Goal: Task Accomplishment & Management: Manage account settings

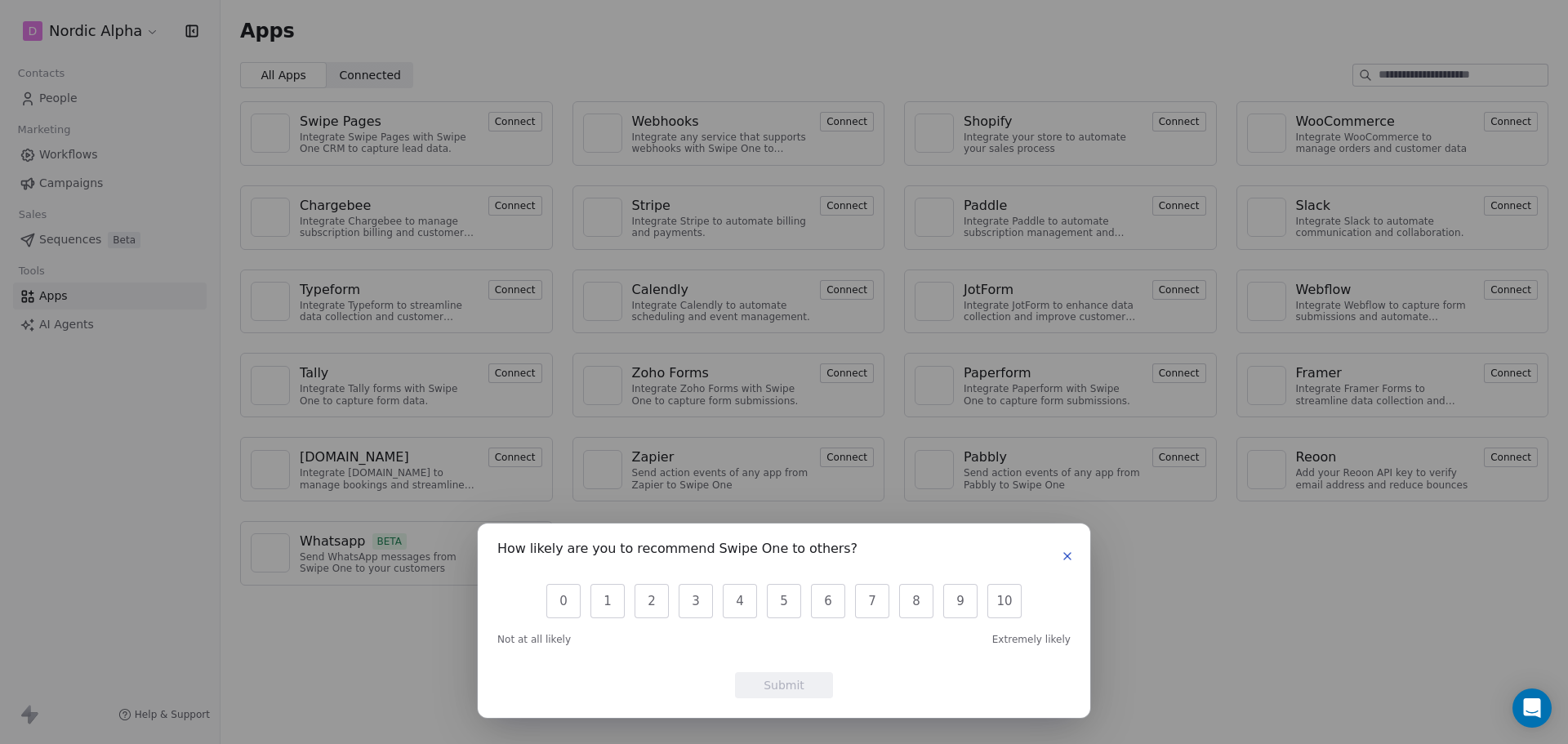
click at [1058, 560] on button "button" at bounding box center [1067, 556] width 20 height 20
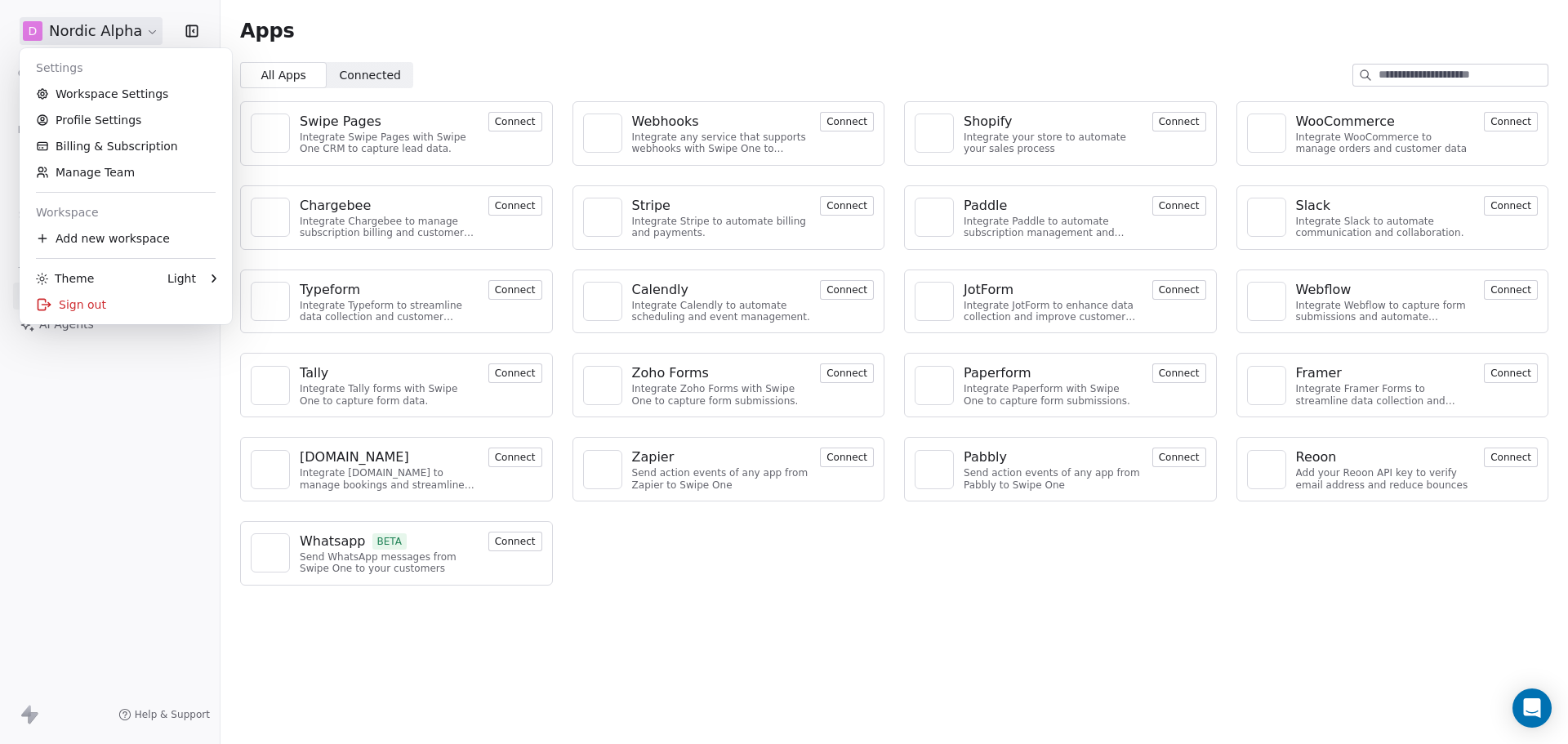
click at [143, 31] on html "D Nordic Alpha Contacts People Marketing Workflows Campaigns Sales Sequences Be…" at bounding box center [784, 372] width 1568 height 744
click at [136, 96] on link "Workspace Settings" at bounding box center [125, 94] width 199 height 26
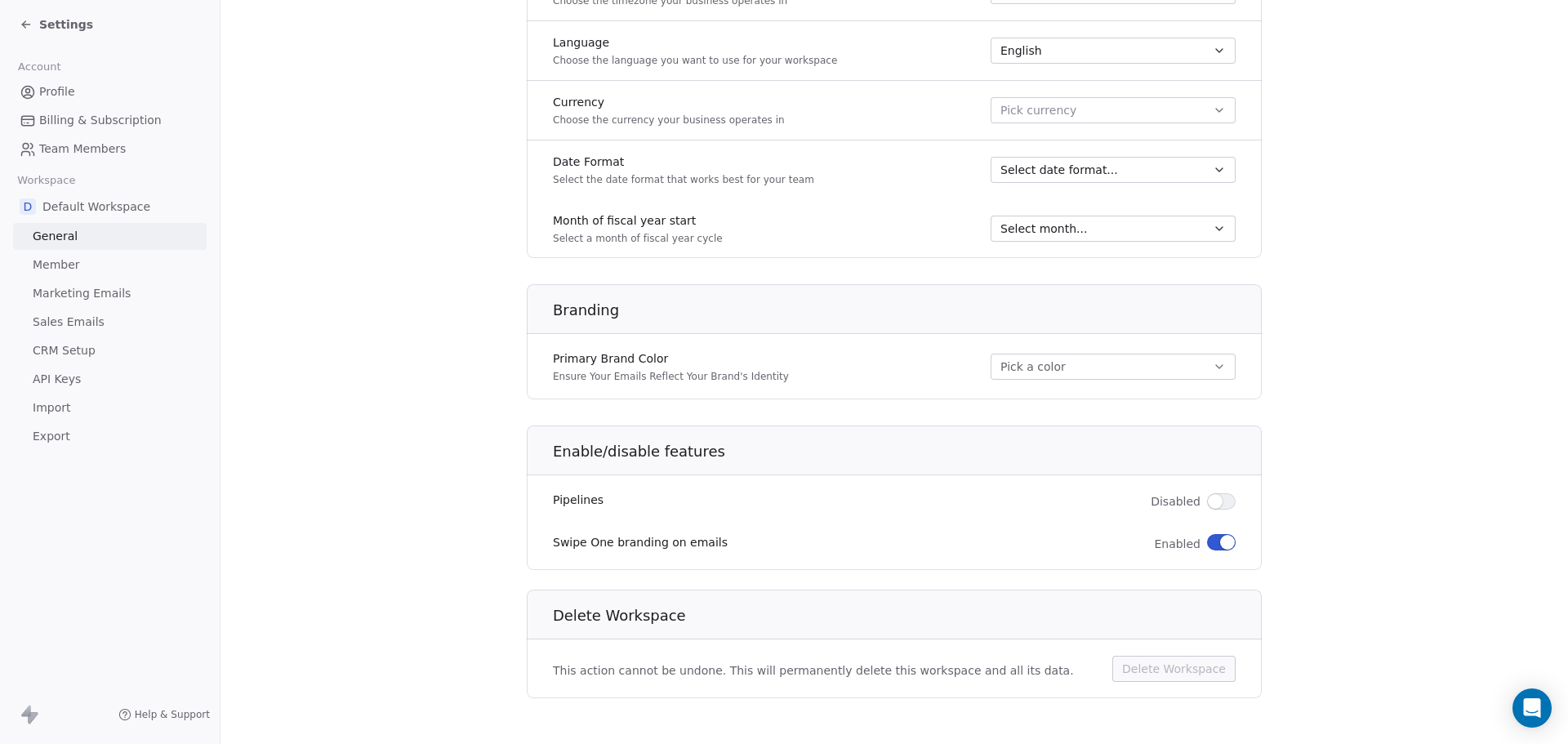
scroll to position [785, 0]
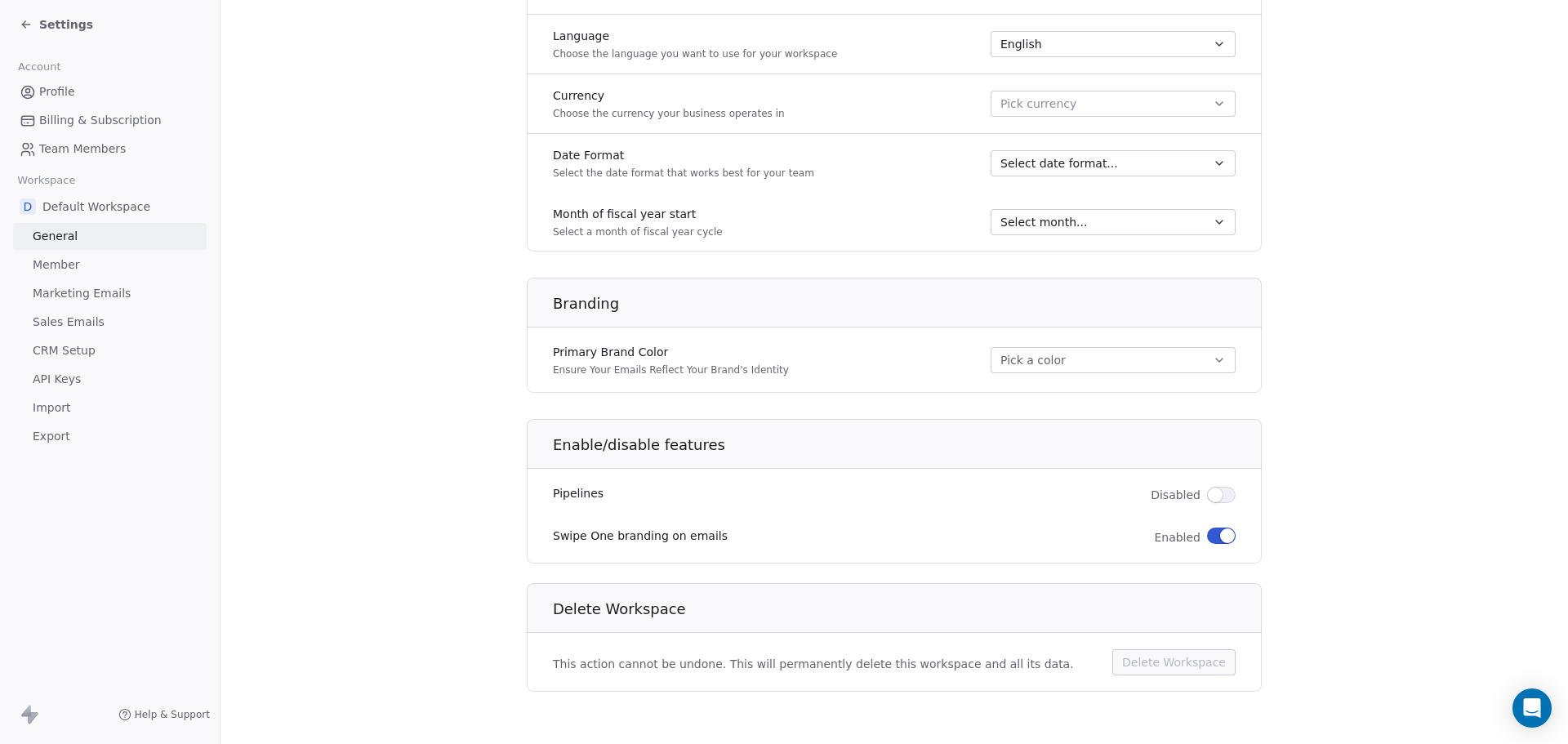
click at [1207, 538] on button "button" at bounding box center [1221, 535] width 29 height 17
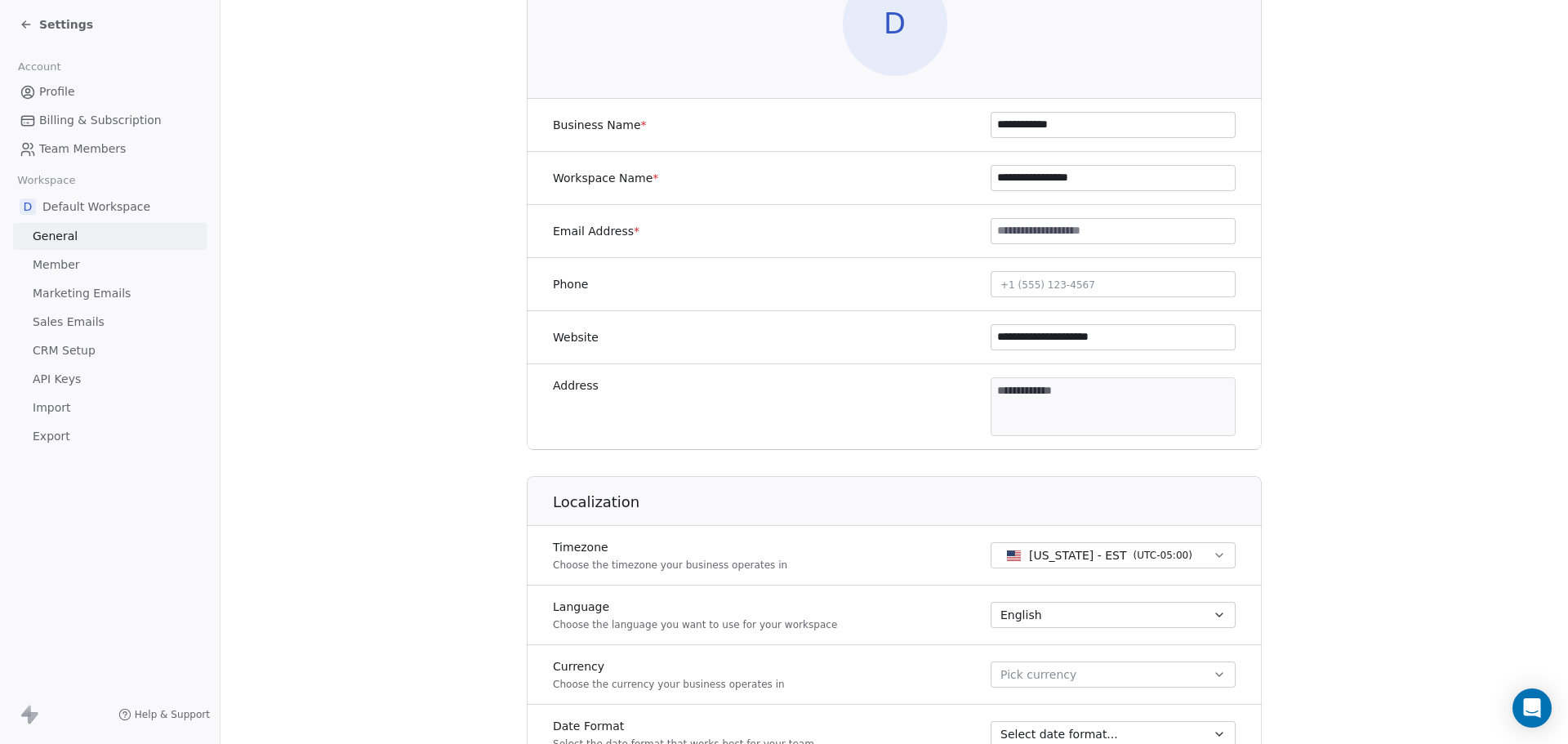
scroll to position [245, 0]
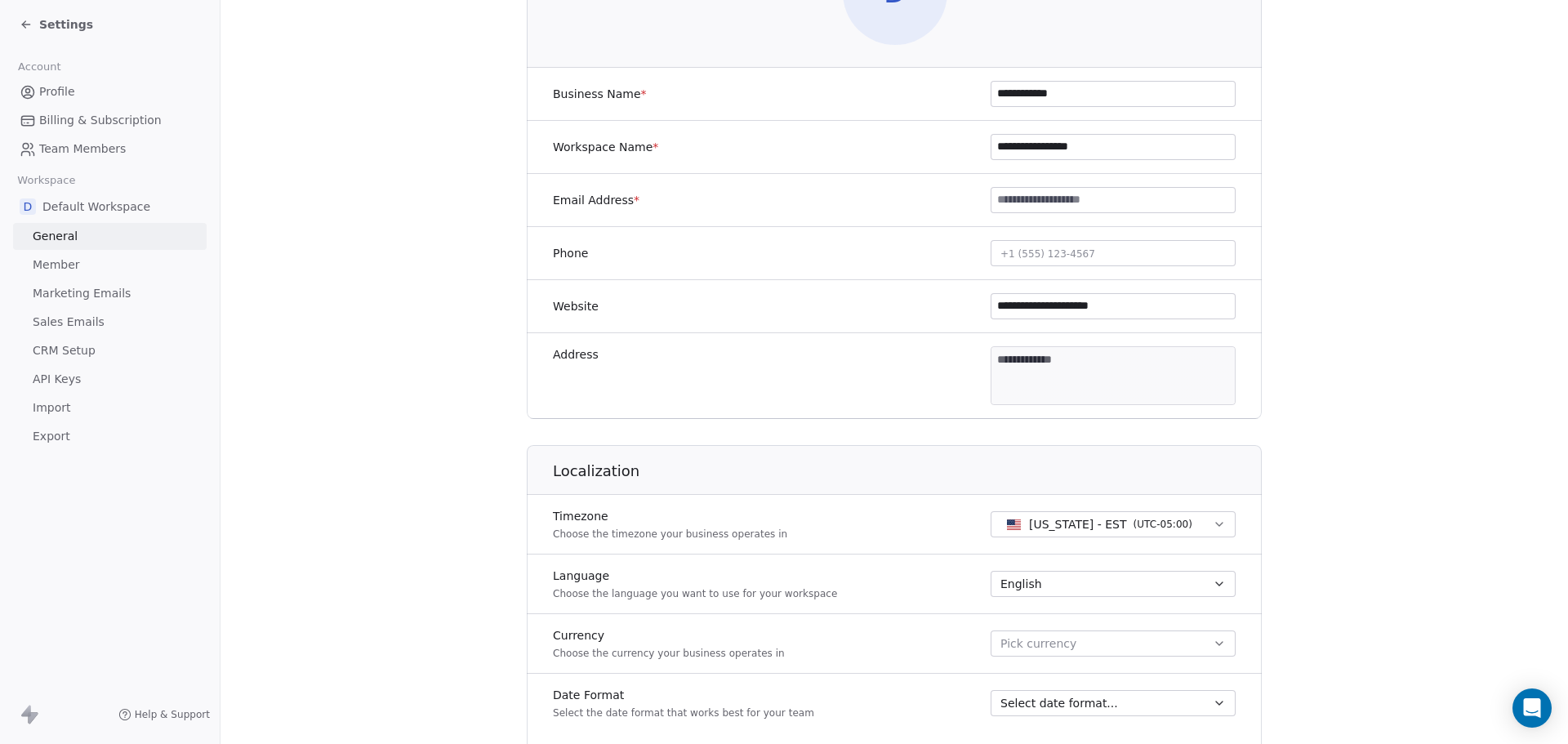
click at [100, 295] on span "Marketing Emails" at bounding box center [82, 294] width 98 height 17
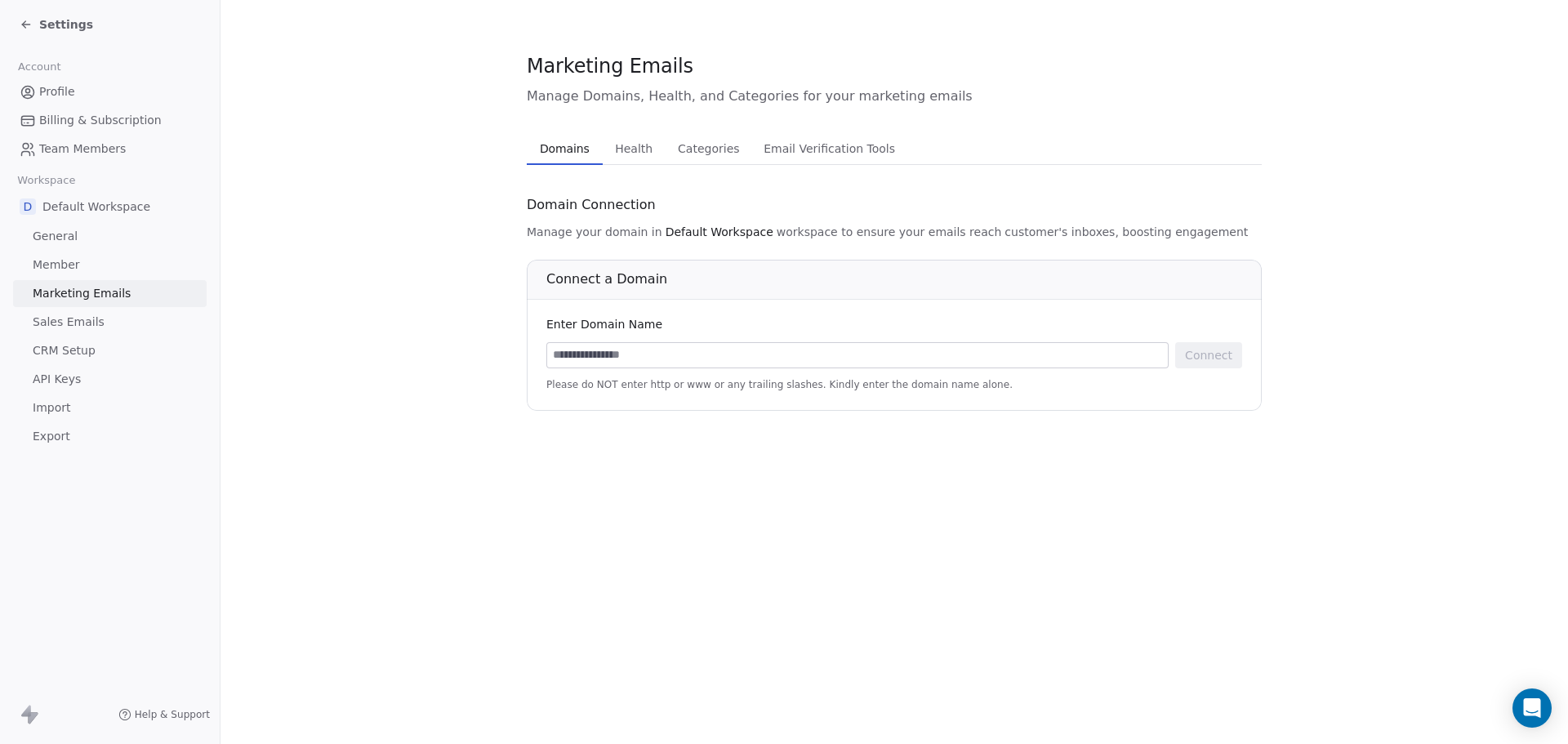
click at [627, 354] on input at bounding box center [857, 355] width 620 height 24
type input "**********"
click at [1209, 359] on button "Connect" at bounding box center [1208, 355] width 67 height 26
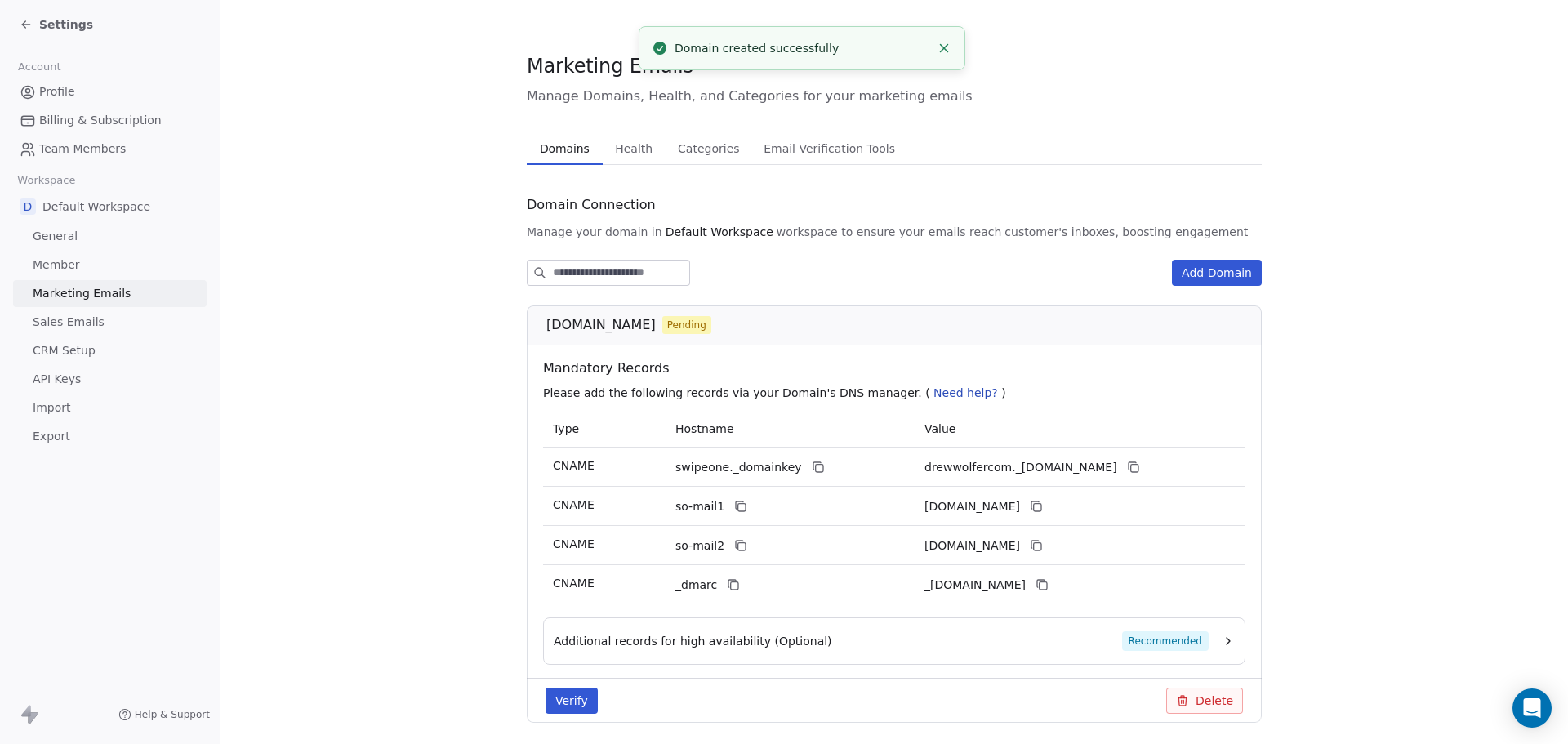
scroll to position [57, 0]
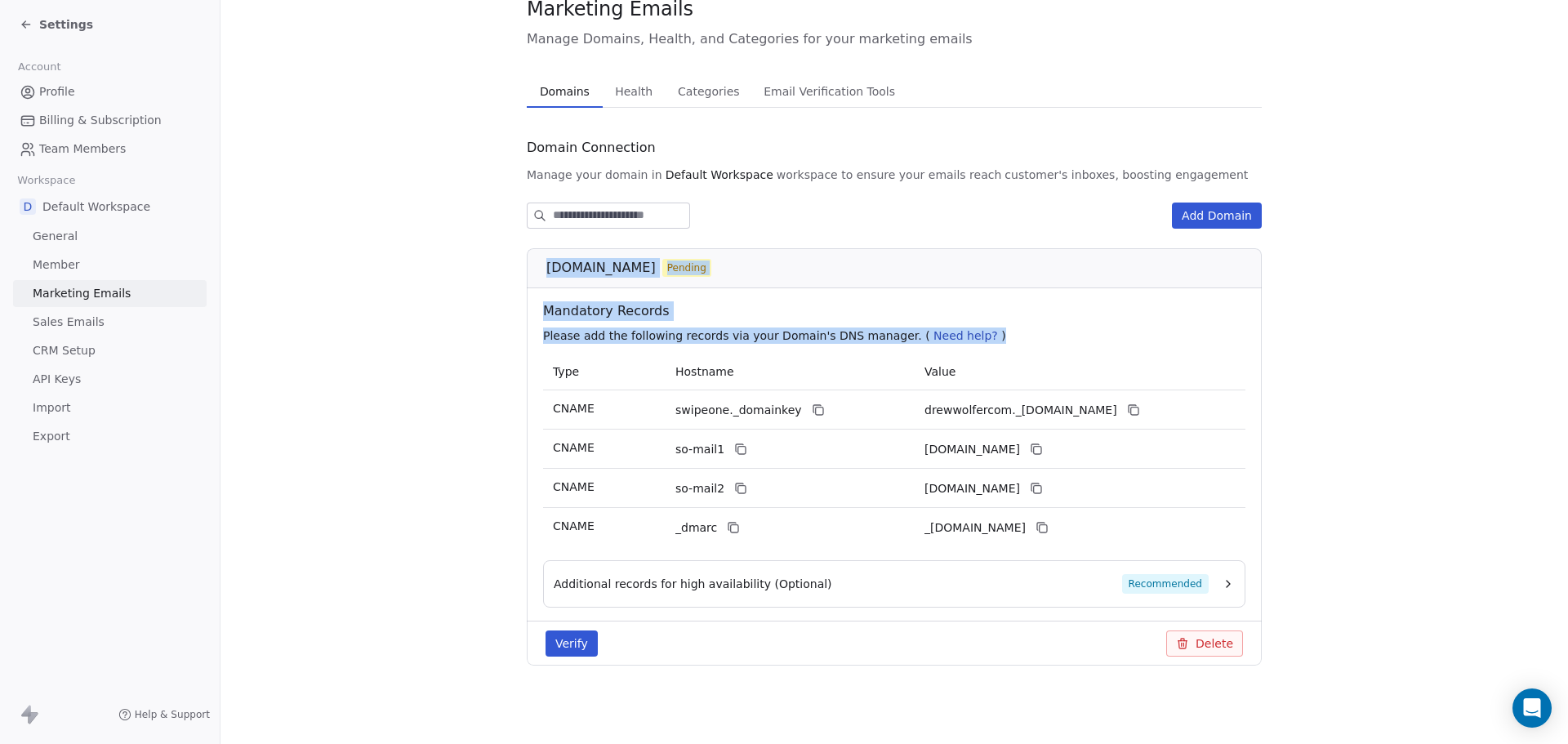
drag, startPoint x: 539, startPoint y: 269, endPoint x: 1096, endPoint y: 534, distance: 616.8
click at [1096, 534] on div "[DOMAIN_NAME] Pending Mandatory Records Please add the following records via yo…" at bounding box center [894, 457] width 735 height 417
copy div "[DOMAIN_NAME] Pending Mandatory Records Please add the following records via yo…"
click at [537, 467] on div "Type Hostname Value CNAME swipeone._domainkey drewwolfercom._[DOMAIN_NAME] CNAM…" at bounding box center [894, 450] width 715 height 194
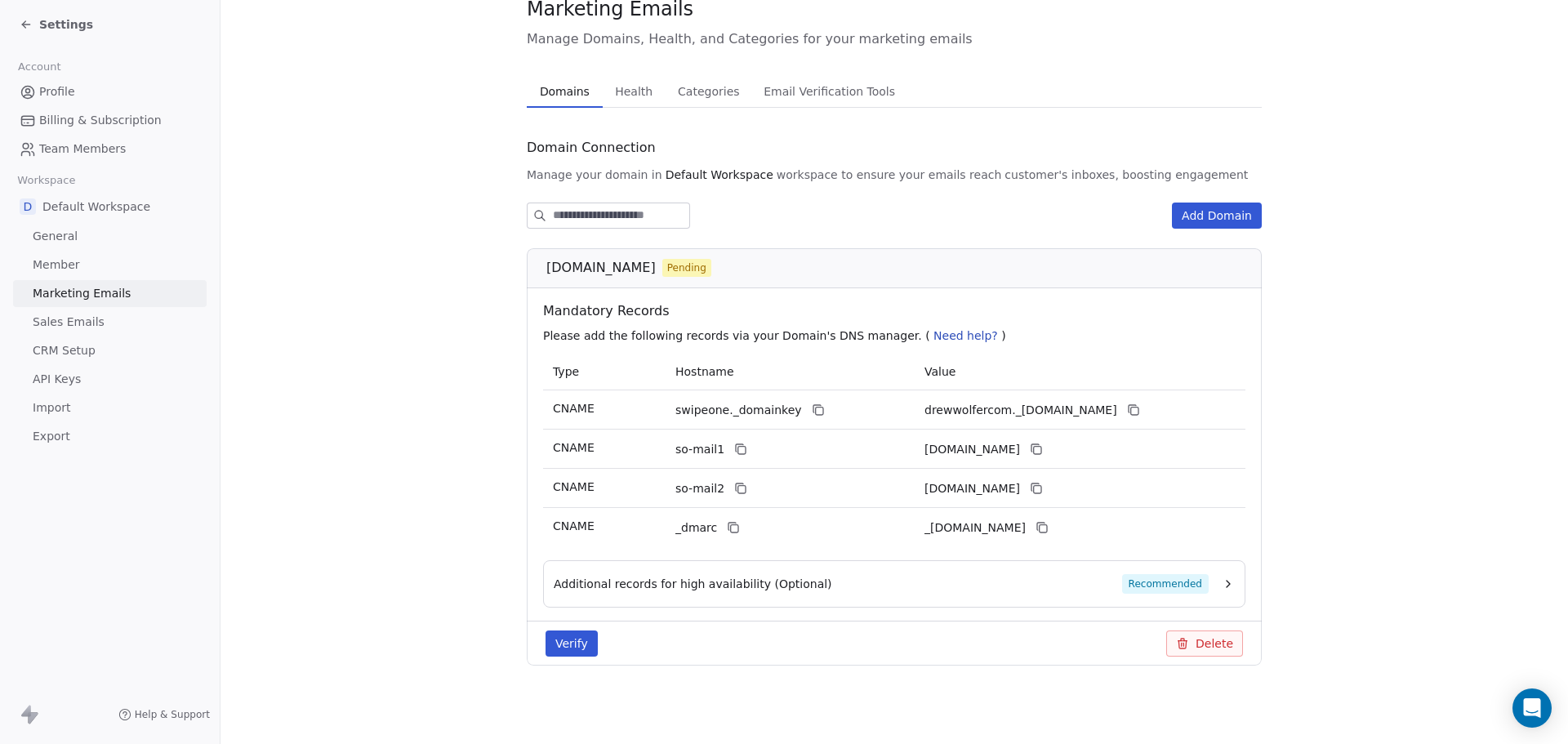
click at [1227, 588] on icon "button" at bounding box center [1228, 584] width 3 height 7
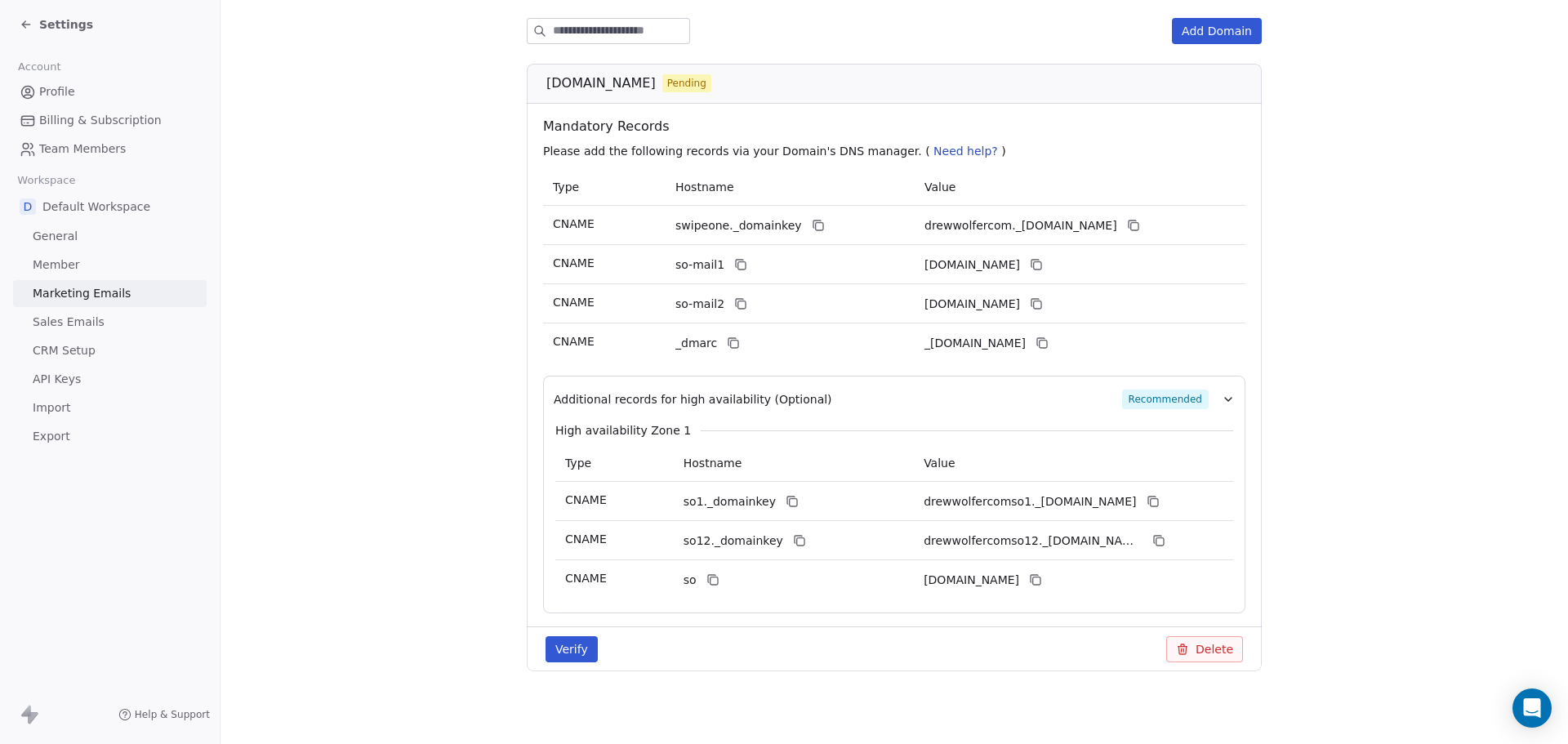
scroll to position [248, 0]
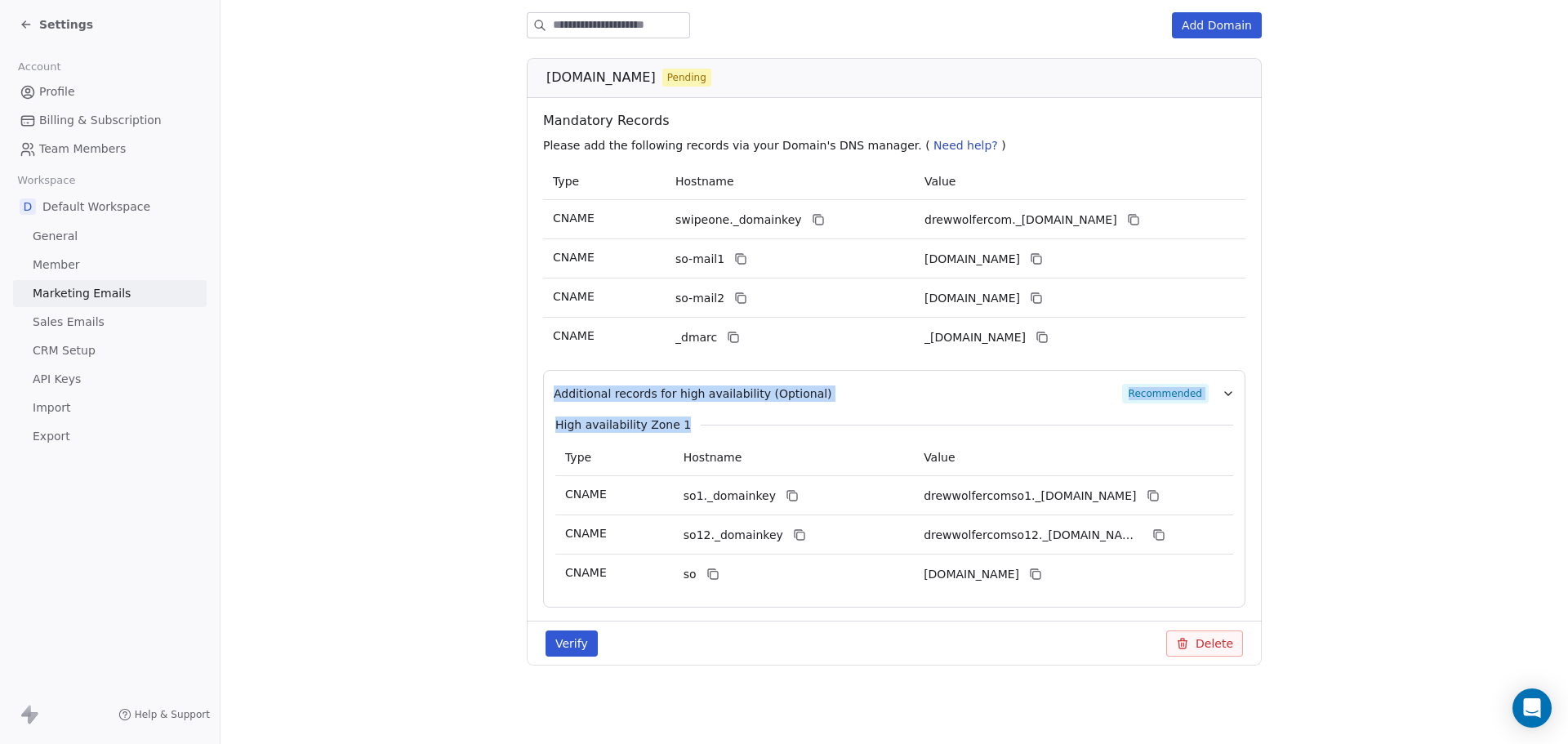
drag, startPoint x: 547, startPoint y: 392, endPoint x: 1121, endPoint y: 586, distance: 605.9
click at [1121, 586] on div "Additional records for high availability (Optional) Recommended High availabili…" at bounding box center [894, 489] width 702 height 238
copy div "Additional records for high availability (Optional) Recommended High availabili…"
click at [817, 337] on div "_dmarc" at bounding box center [764, 337] width 180 height 20
click at [573, 638] on button "Verify" at bounding box center [572, 644] width 52 height 26
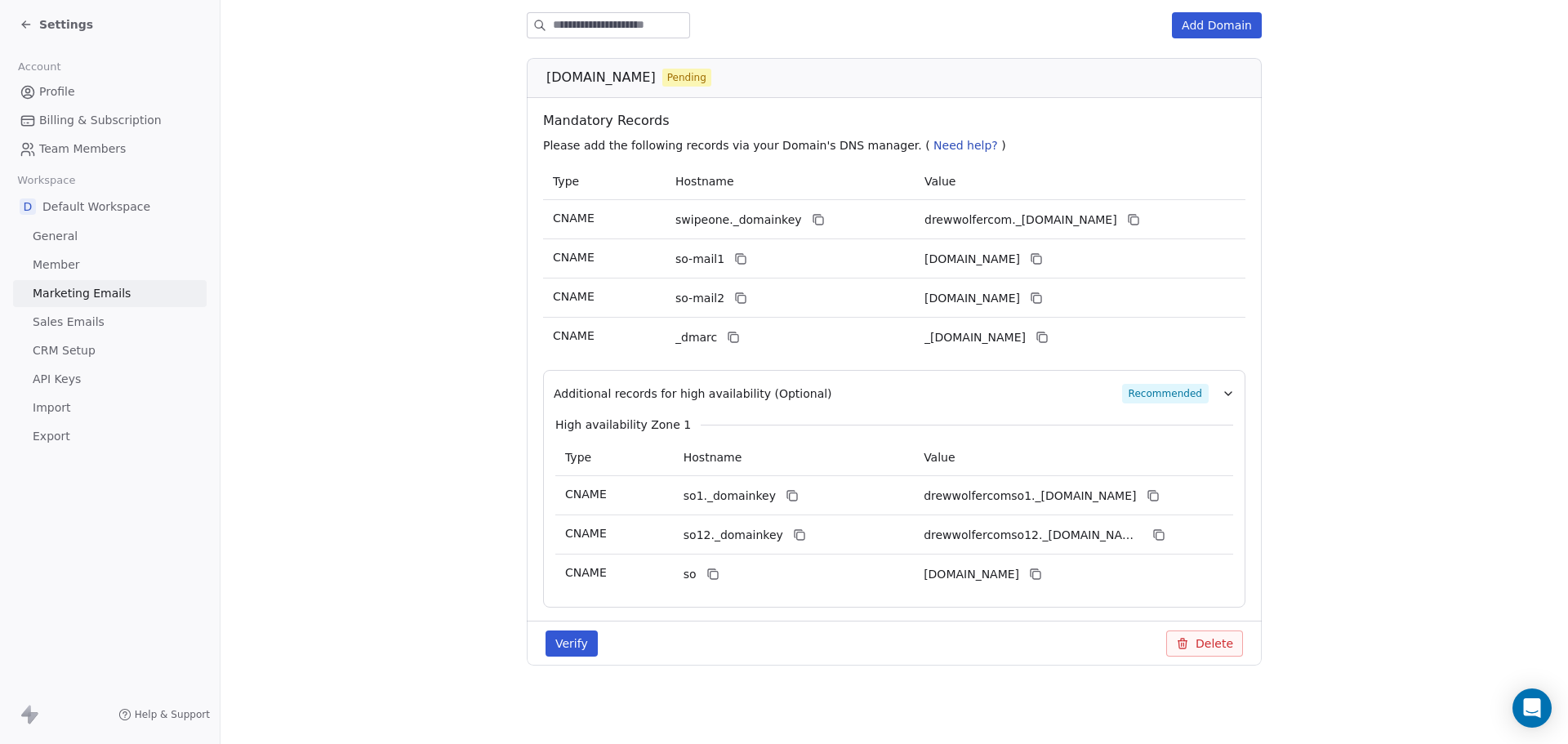
click at [555, 648] on button "Verify" at bounding box center [572, 644] width 52 height 26
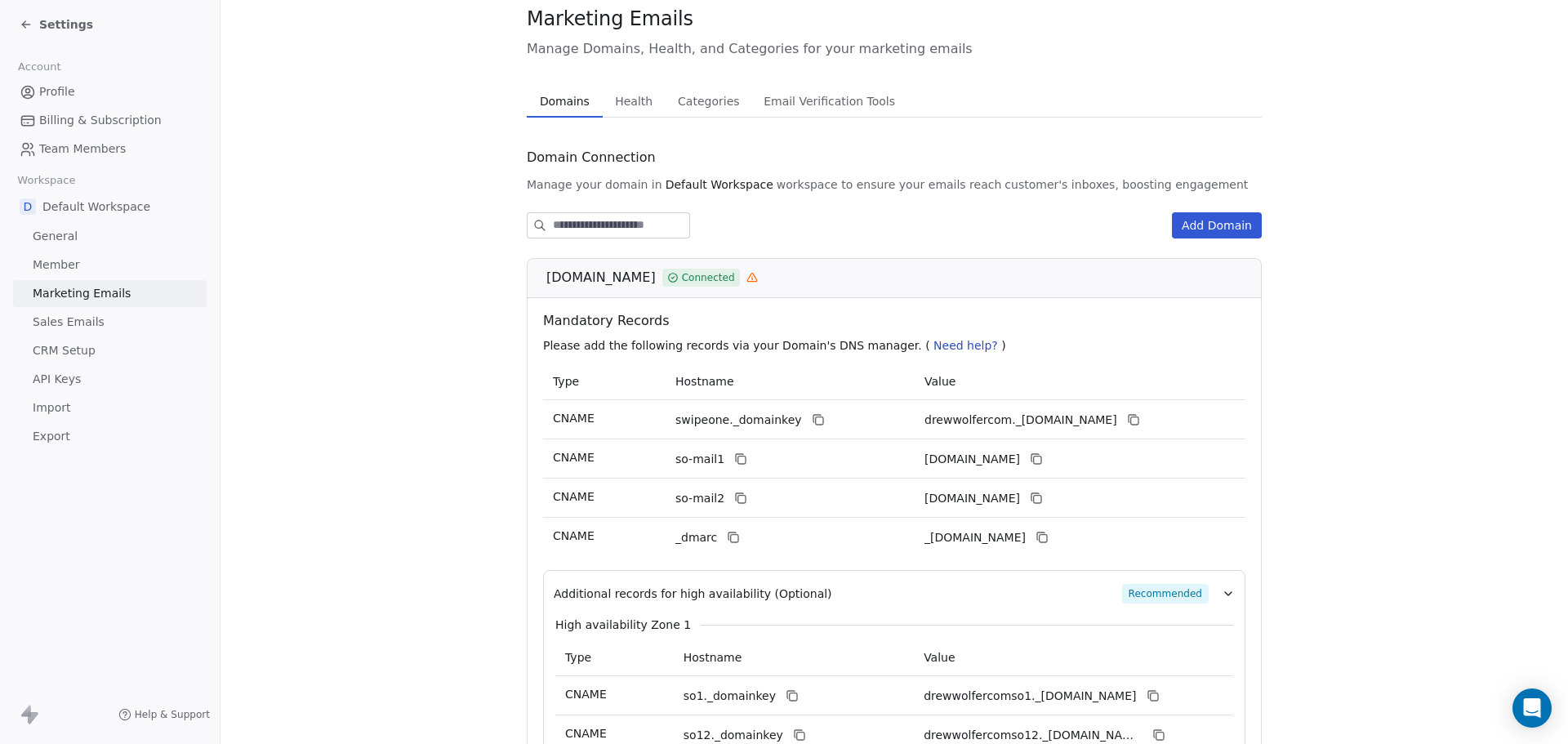
scroll to position [3, 0]
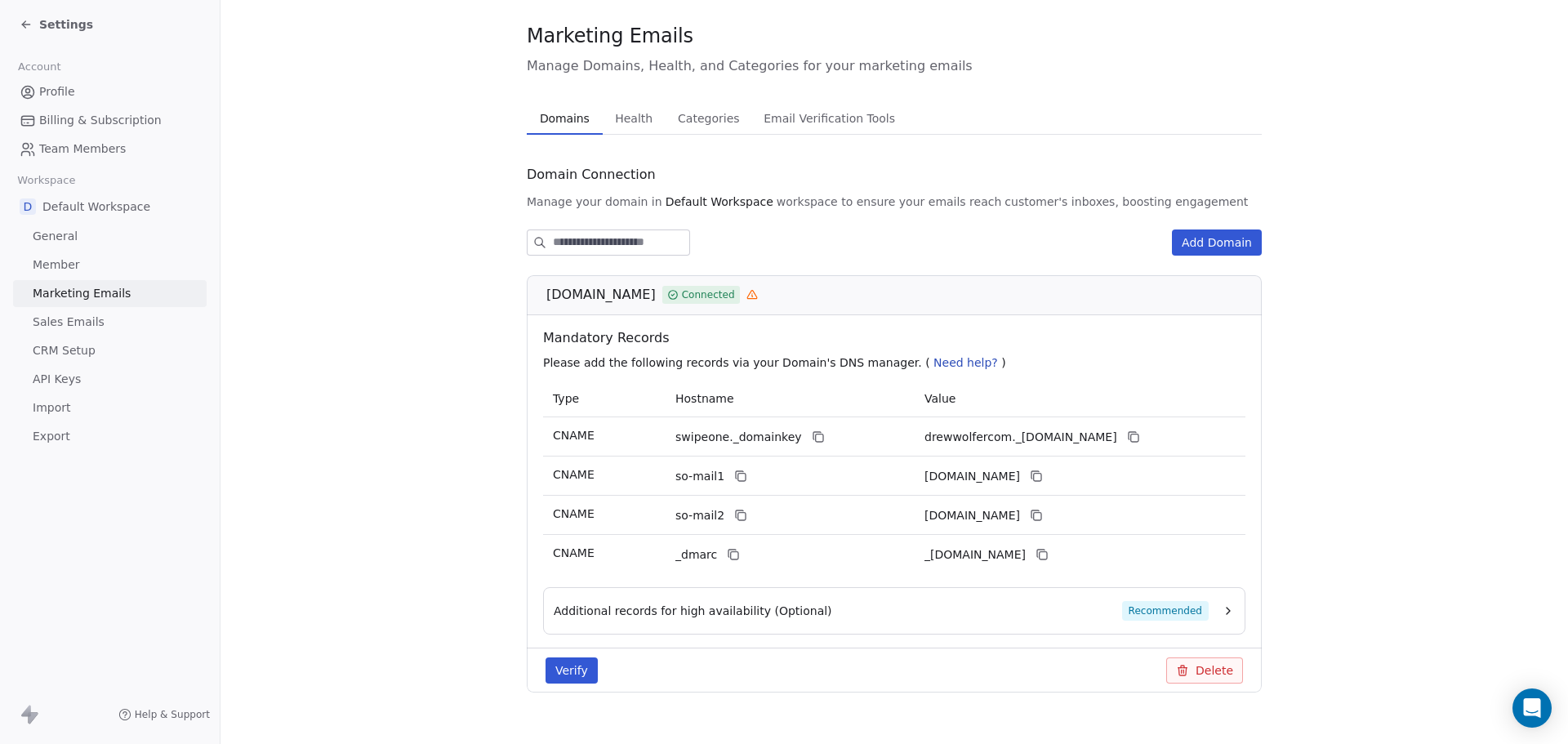
scroll to position [57, 0]
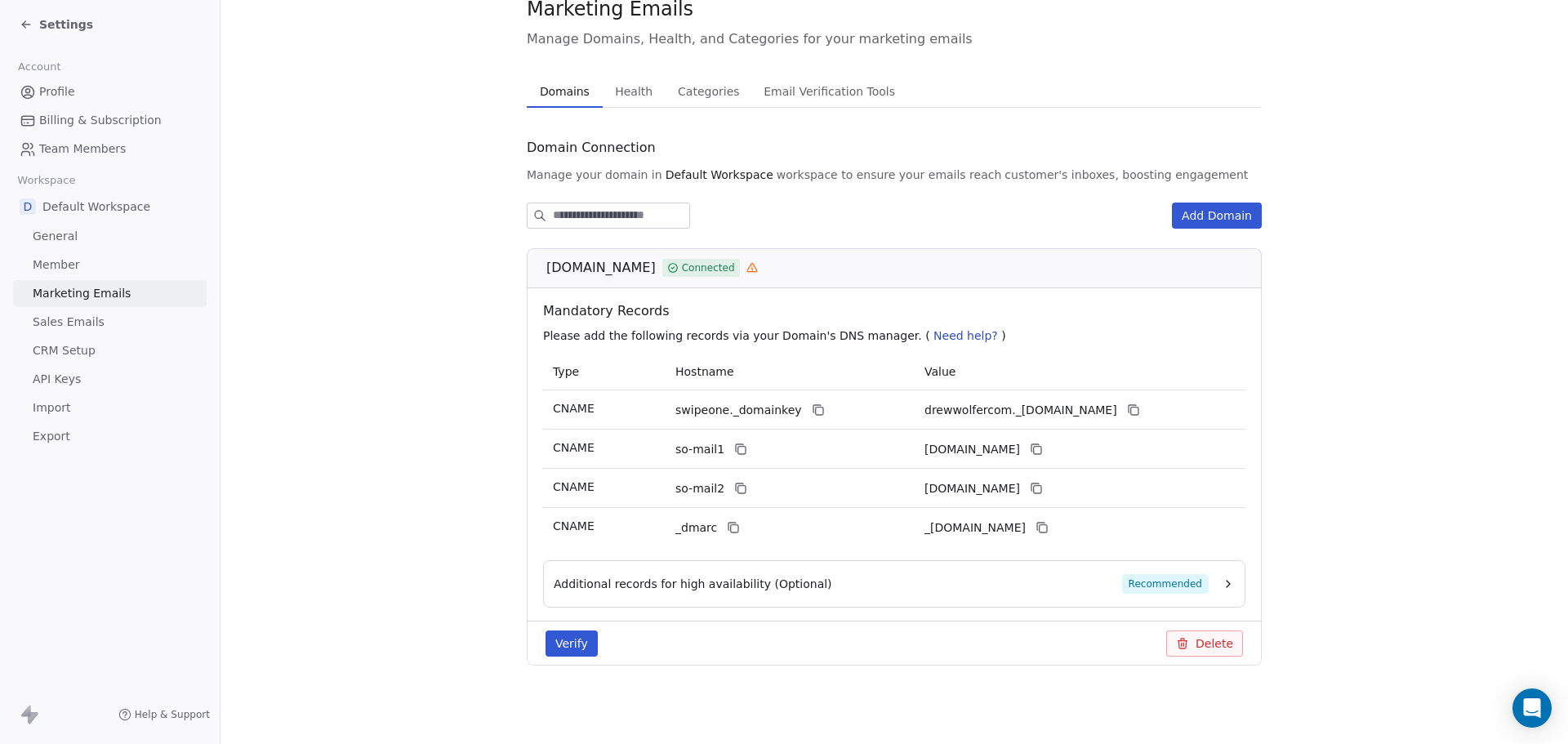
click at [1221, 585] on icon "button" at bounding box center [1227, 584] width 13 height 13
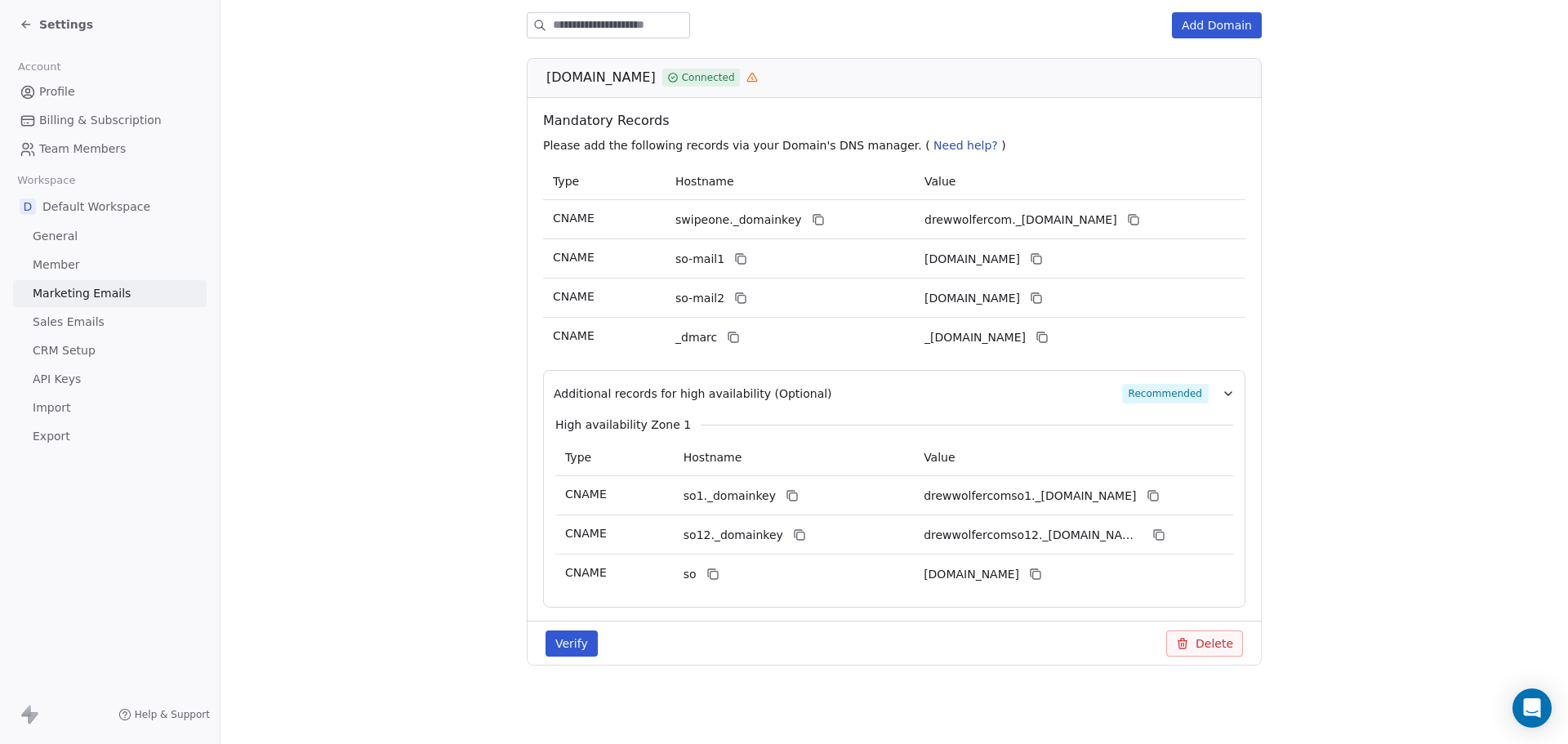
scroll to position [0, 0]
